Goal: Task Accomplishment & Management: Use online tool/utility

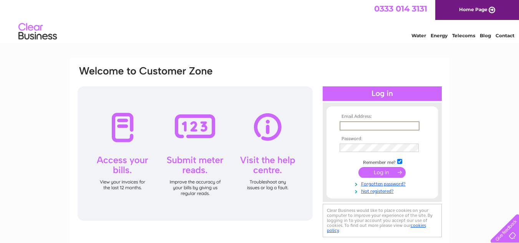
click at [385, 126] on input "text" at bounding box center [379, 125] width 80 height 9
type input "[EMAIL_ADDRESS][DOMAIN_NAME]"
click at [378, 174] on input "submit" at bounding box center [381, 172] width 47 height 11
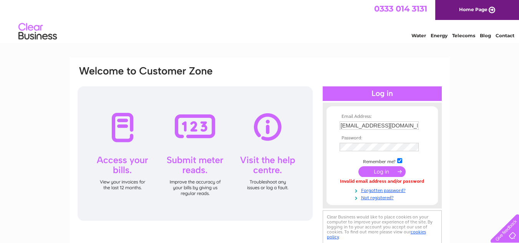
click at [377, 174] on input "submit" at bounding box center [381, 171] width 47 height 11
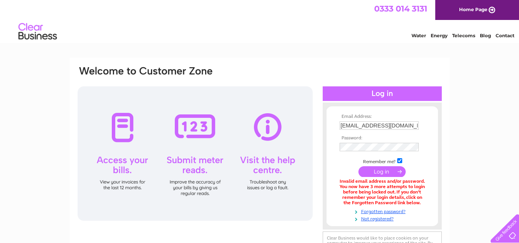
click at [379, 175] on input "submit" at bounding box center [381, 171] width 47 height 11
click at [372, 172] on input "submit" at bounding box center [381, 172] width 47 height 11
click at [378, 213] on link "Forgotten password?" at bounding box center [382, 210] width 87 height 7
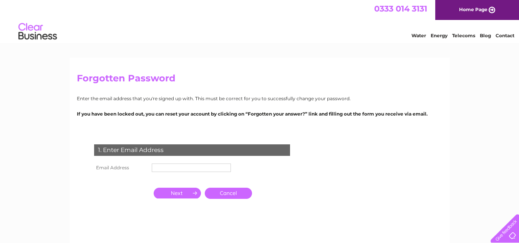
click at [272, 146] on div "1. Enter Email Address" at bounding box center [192, 150] width 196 height 12
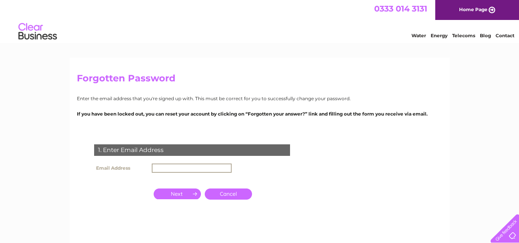
click at [213, 164] on input "text" at bounding box center [192, 168] width 80 height 9
type input "shoplocalmm@gmail.com"
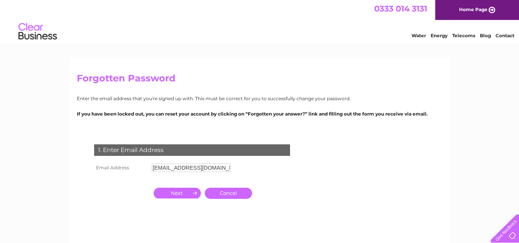
click at [184, 194] on input "button" at bounding box center [177, 193] width 47 height 11
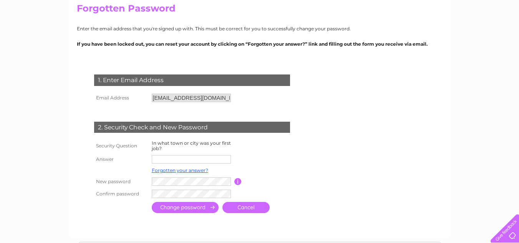
scroll to position [77, 0]
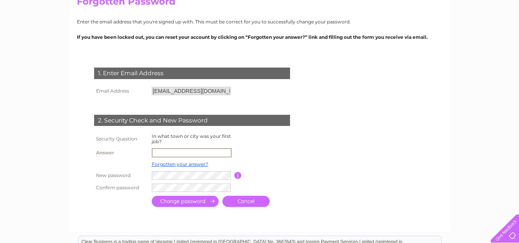
click at [211, 152] on input "text" at bounding box center [192, 152] width 80 height 9
type input "rutherglen"
click at [196, 205] on input "submit" at bounding box center [185, 201] width 67 height 11
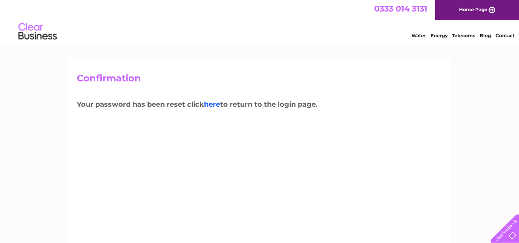
click at [215, 106] on link "here" at bounding box center [212, 104] width 16 height 8
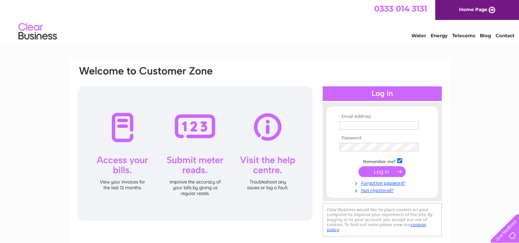
type input "[EMAIL_ADDRESS][DOMAIN_NAME]"
click at [373, 174] on input "submit" at bounding box center [381, 171] width 47 height 11
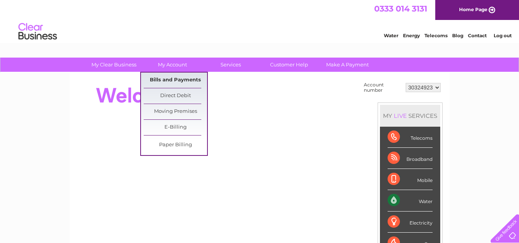
click at [171, 81] on link "Bills and Payments" at bounding box center [175, 80] width 63 height 15
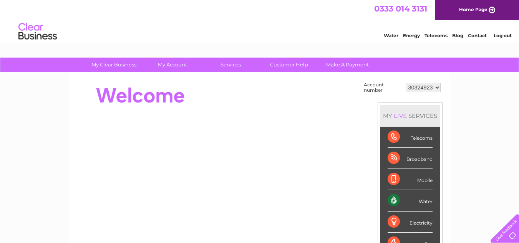
scroll to position [212, 0]
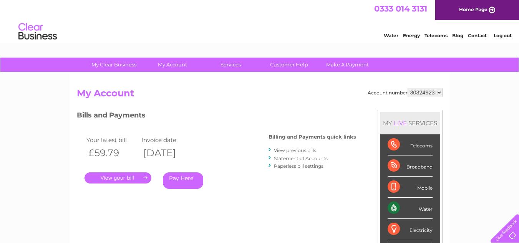
click at [123, 177] on link "." at bounding box center [117, 177] width 67 height 11
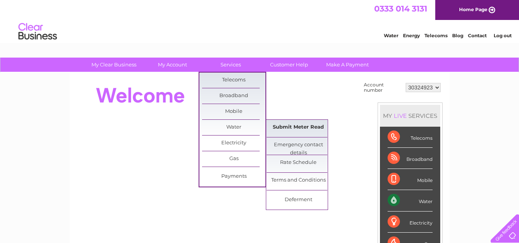
click at [282, 128] on link "Submit Meter Read" at bounding box center [297, 127] width 63 height 15
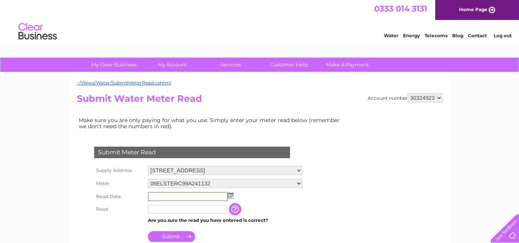
click at [212, 196] on input "text" at bounding box center [188, 196] width 80 height 9
click at [233, 196] on td at bounding box center [225, 196] width 158 height 13
click at [230, 195] on img at bounding box center [230, 195] width 6 height 6
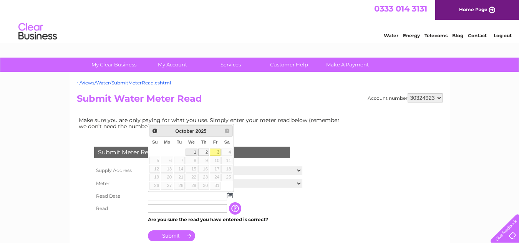
click at [192, 151] on link "1" at bounding box center [191, 153] width 12 height 8
type input "2025/10/01"
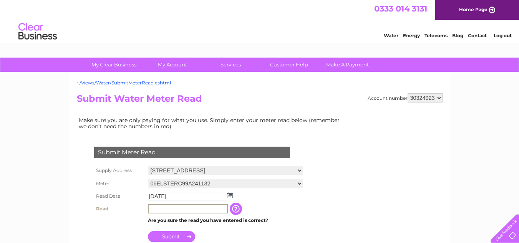
click at [185, 204] on input "text" at bounding box center [188, 208] width 80 height 9
type input "1331"
click at [169, 234] on input "Submit" at bounding box center [171, 235] width 47 height 11
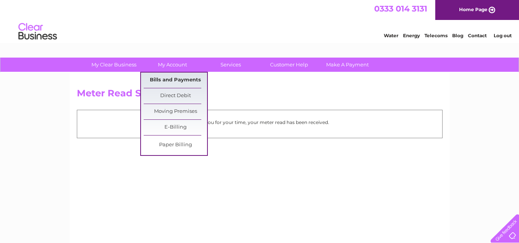
click at [182, 78] on link "Bills and Payments" at bounding box center [175, 80] width 63 height 15
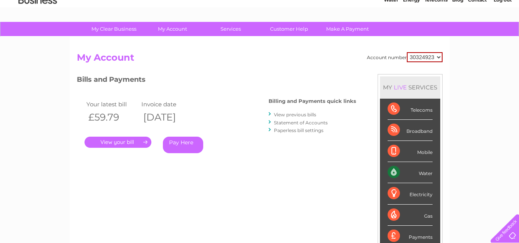
scroll to position [51, 0]
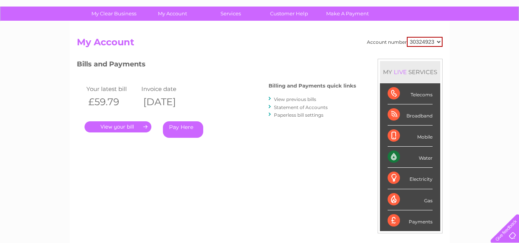
click at [298, 98] on link "View previous bills" at bounding box center [295, 99] width 42 height 6
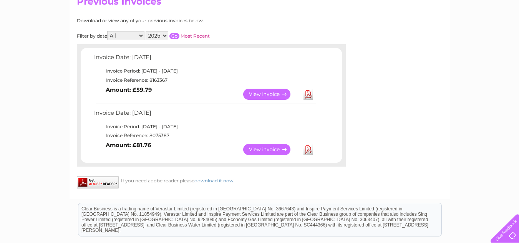
scroll to position [108, 0]
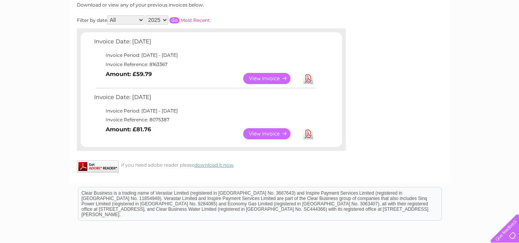
click at [263, 78] on link "View" at bounding box center [271, 78] width 56 height 11
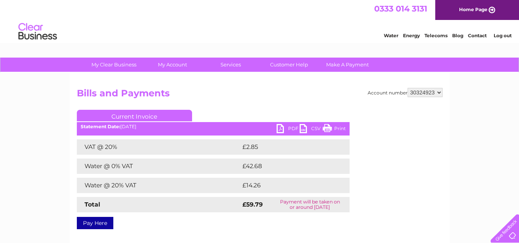
click at [289, 131] on link "PDF" at bounding box center [287, 129] width 23 height 11
